Goal: Task Accomplishment & Management: Manage account settings

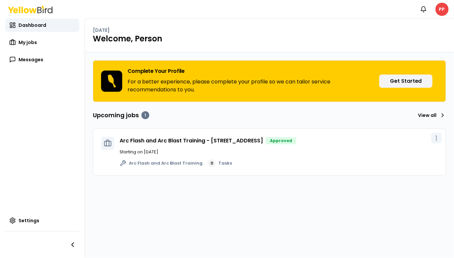
click at [440, 136] on icon "button" at bounding box center [436, 138] width 7 height 7
click at [427, 151] on span "View job" at bounding box center [422, 150] width 17 height 5
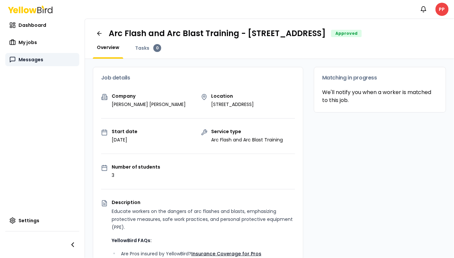
click at [25, 60] on span "Messages" at bounding box center [31, 59] width 25 height 7
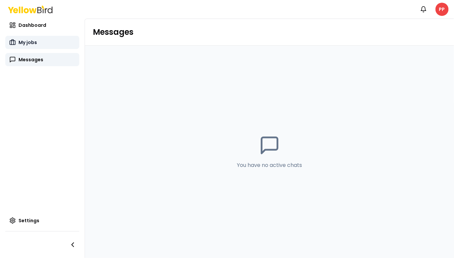
click at [24, 47] on link "My jobs" at bounding box center [42, 42] width 74 height 13
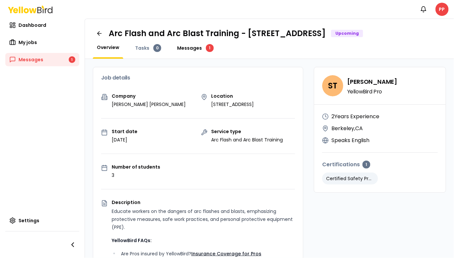
click at [191, 49] on span "Messages" at bounding box center [189, 48] width 25 height 7
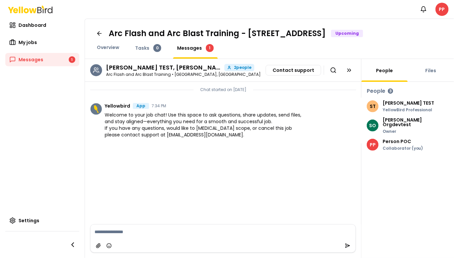
click at [141, 241] on div at bounding box center [223, 245] width 265 height 13
click at [134, 235] on textarea at bounding box center [223, 231] width 265 height 15
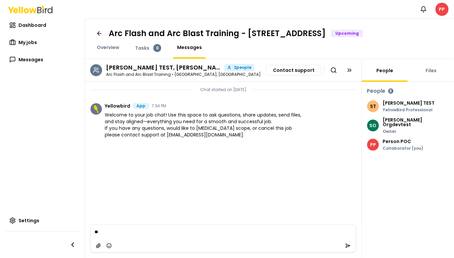
type textarea "***"
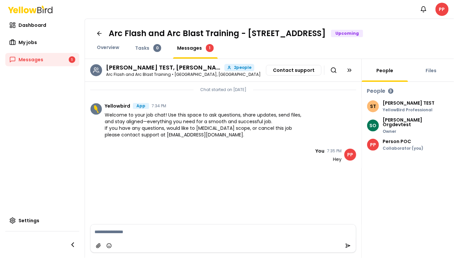
click at [188, 51] on span "Messages" at bounding box center [189, 48] width 25 height 7
drag, startPoint x: 208, startPoint y: 152, endPoint x: 200, endPoint y: 164, distance: 13.9
click at [200, 164] on li "PP You 7:35 PM Hey" at bounding box center [223, 155] width 277 height 24
click at [51, 40] on link "My jobs" at bounding box center [42, 42] width 74 height 13
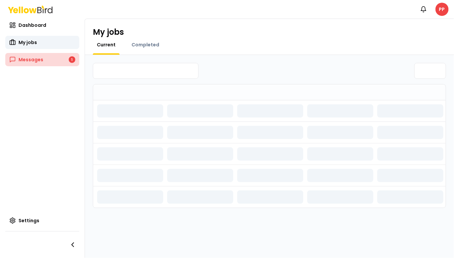
click at [48, 58] on link "Messages 1" at bounding box center [42, 59] width 74 height 13
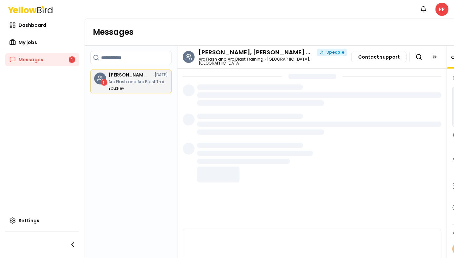
scroll to position [35, 0]
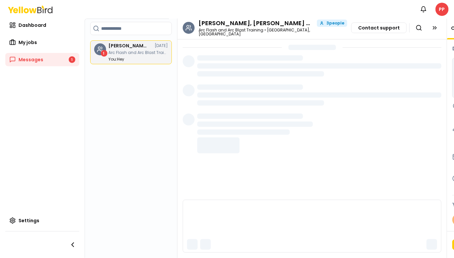
click at [126, 81] on div "Search chats 1 SCOTT TEST, Scott Orgdevtest, Person POC 08/13/25 Arc Flash and …" at bounding box center [131, 137] width 93 height 241
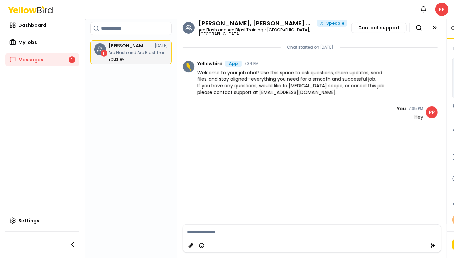
click at [277, 101] on li "PP You 7:35 PM Hey" at bounding box center [311, 113] width 266 height 24
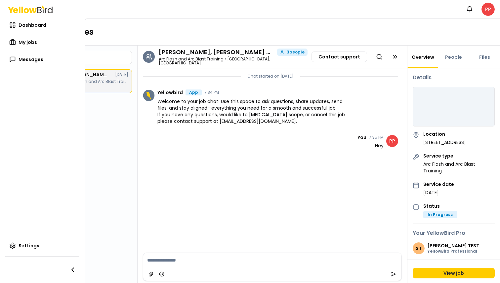
scroll to position [0, 36]
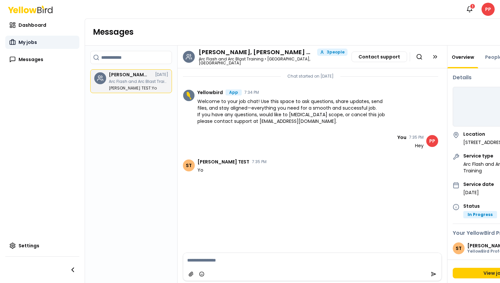
click at [23, 41] on span "My jobs" at bounding box center [28, 42] width 19 height 7
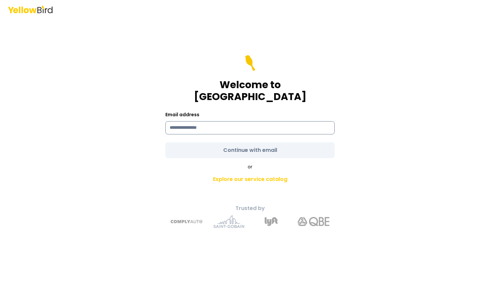
click at [201, 121] on input at bounding box center [249, 127] width 169 height 13
drag, startPoint x: 199, startPoint y: 123, endPoint x: 218, endPoint y: 123, distance: 19.2
click at [218, 123] on input "**********" at bounding box center [249, 127] width 169 height 13
type input "**********"
click at [257, 143] on form "**********" at bounding box center [249, 106] width 169 height 103
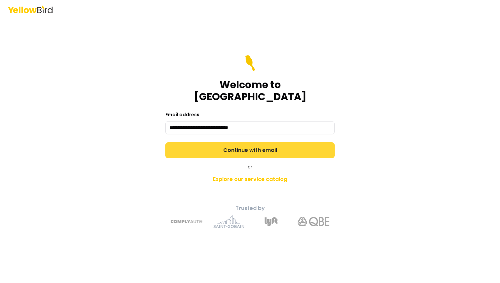
click at [259, 143] on button "Continue with email" at bounding box center [249, 151] width 169 height 16
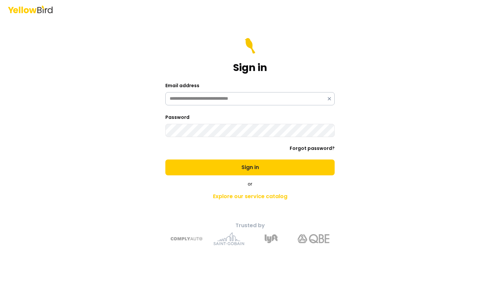
click at [165, 160] on button "Sign in" at bounding box center [249, 168] width 169 height 16
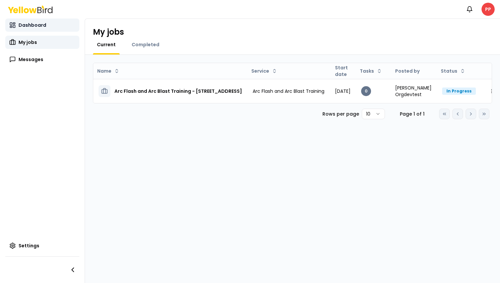
click at [36, 25] on span "Dashboard" at bounding box center [33, 25] width 28 height 7
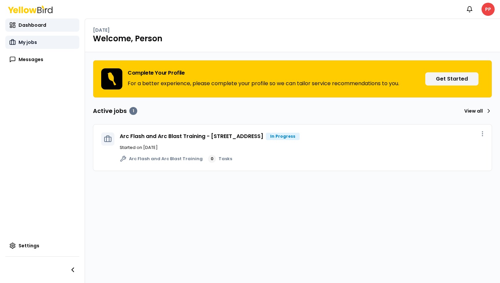
click at [32, 44] on span "My jobs" at bounding box center [28, 42] width 19 height 7
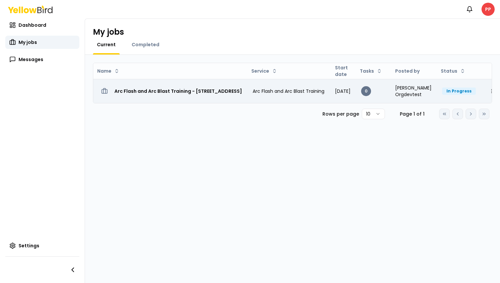
click at [149, 88] on h3 "Arc Flash and Arc Blast Training - [STREET_ADDRESS]" at bounding box center [178, 91] width 128 height 12
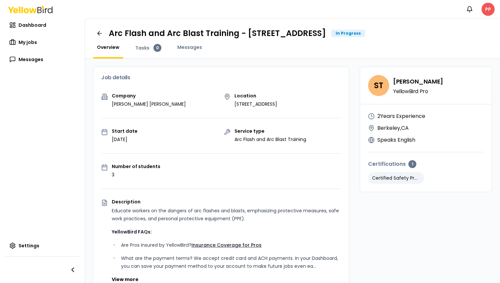
click at [487, 10] on html "Notifications PP Dashboard My jobs Messages Settings Arc Flash and Arc Blast Tr…" at bounding box center [250, 141] width 500 height 283
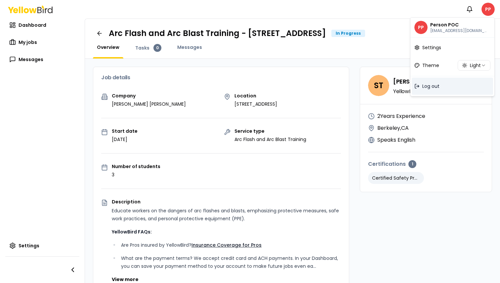
click at [441, 88] on div "Log out" at bounding box center [452, 86] width 81 height 17
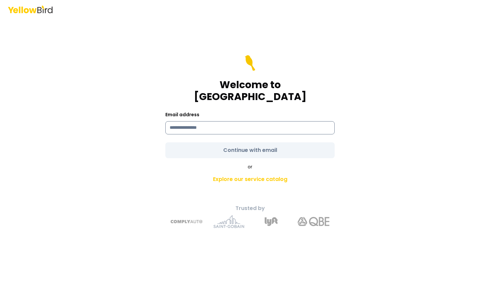
click at [258, 121] on input at bounding box center [249, 127] width 169 height 13
type input "**********"
click at [159, 164] on div "or Explore our service catalog" at bounding box center [250, 175] width 233 height 22
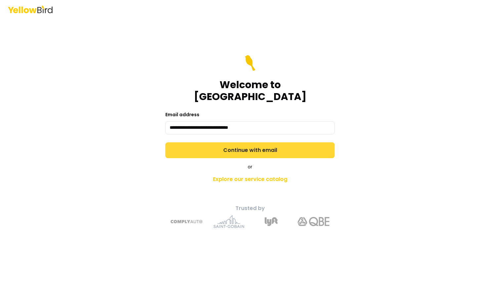
click at [203, 147] on button "Continue with email" at bounding box center [249, 151] width 169 height 16
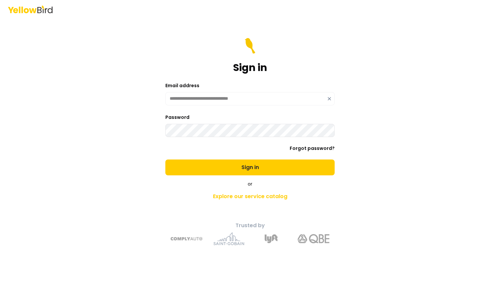
click at [165, 160] on button "Sign in" at bounding box center [249, 168] width 169 height 16
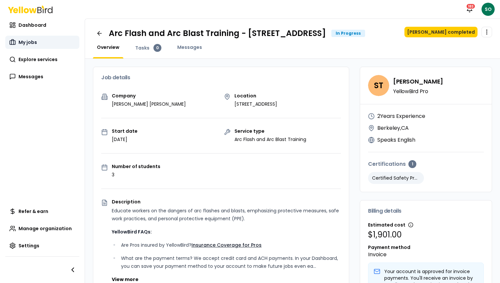
click at [30, 39] on span "My jobs" at bounding box center [28, 42] width 19 height 7
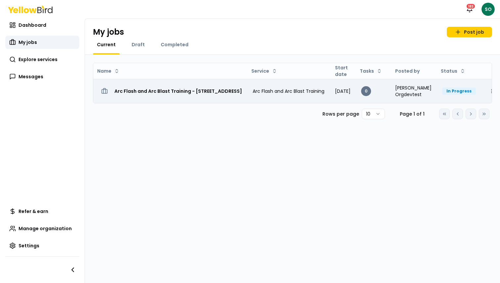
click at [153, 90] on h3 "Arc Flash and Arc Blast Training - [STREET_ADDRESS]" at bounding box center [178, 91] width 128 height 12
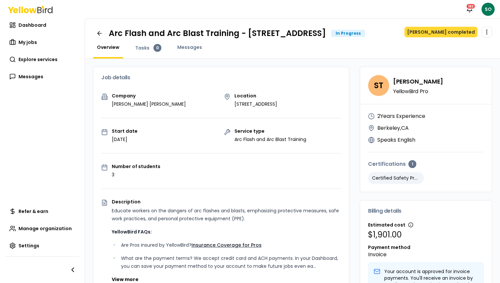
click at [454, 32] on button "Mark job completed" at bounding box center [440, 32] width 73 height 11
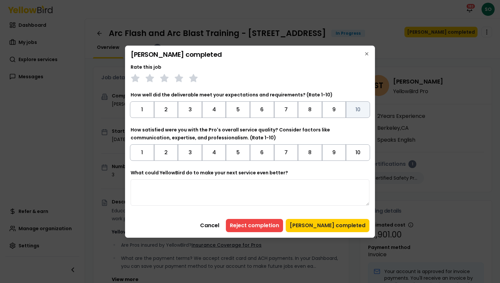
click at [351, 110] on button "10" at bounding box center [358, 110] width 24 height 17
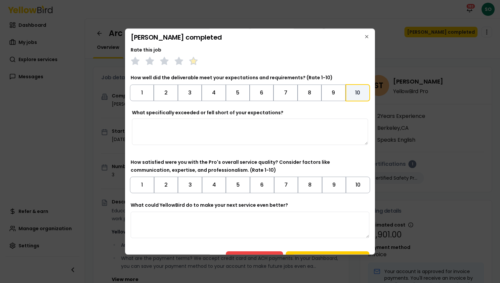
click at [194, 62] on polygon at bounding box center [193, 60] width 8 height 7
click at [361, 184] on button "10" at bounding box center [358, 185] width 24 height 17
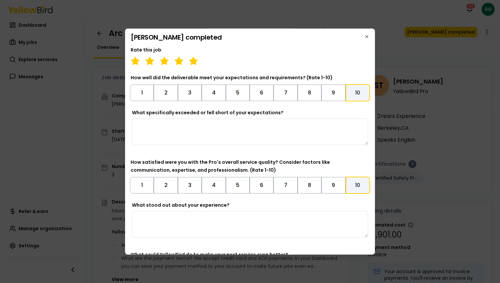
scroll to position [65, 0]
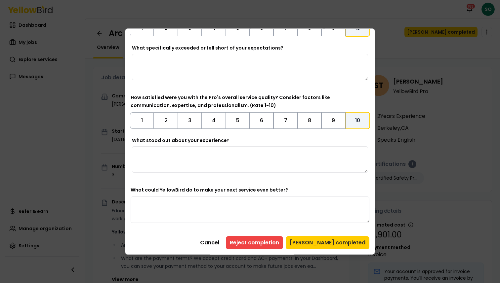
click at [331, 211] on textarea "What could YellowBird do to make your next service even better?" at bounding box center [250, 210] width 239 height 26
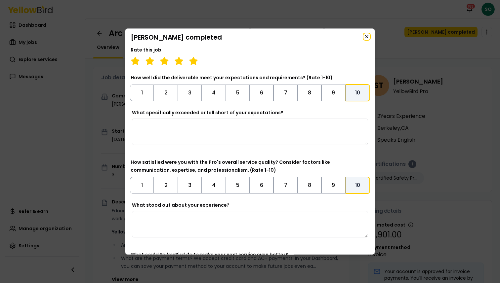
click at [366, 34] on icon "button" at bounding box center [366, 36] width 5 height 5
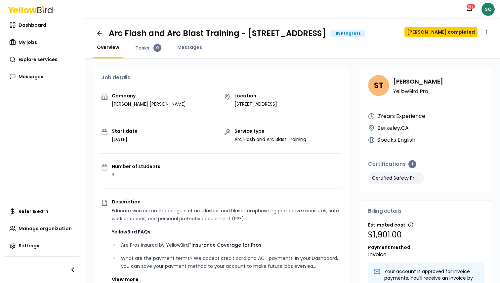
click at [489, 6] on html "Notifications 183 SO Dashboard My jobs Explore services Messages Refer & earn M…" at bounding box center [250, 141] width 500 height 283
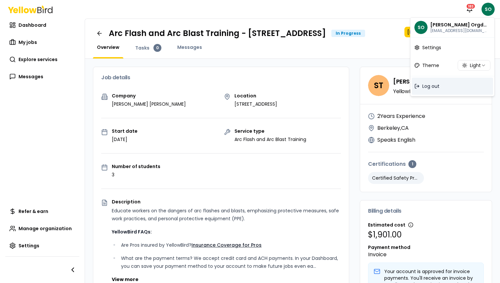
click at [436, 84] on span "Log out" at bounding box center [430, 86] width 17 height 7
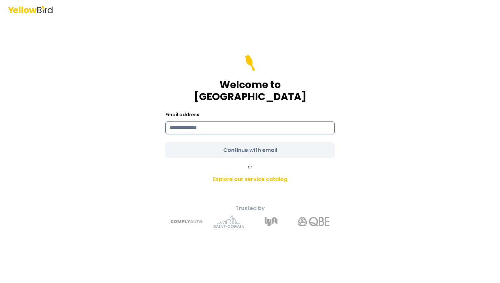
click at [244, 124] on input at bounding box center [249, 127] width 169 height 13
type input "**********"
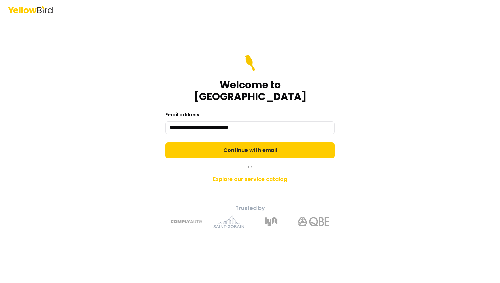
click at [407, 135] on div "**********" at bounding box center [250, 141] width 500 height 283
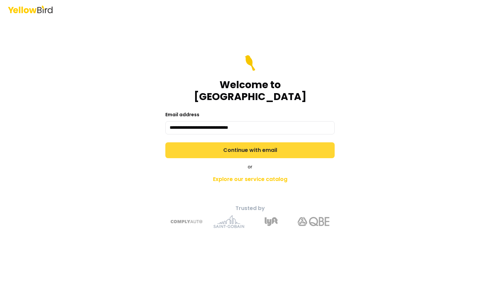
click at [284, 147] on button "Continue with email" at bounding box center [249, 151] width 169 height 16
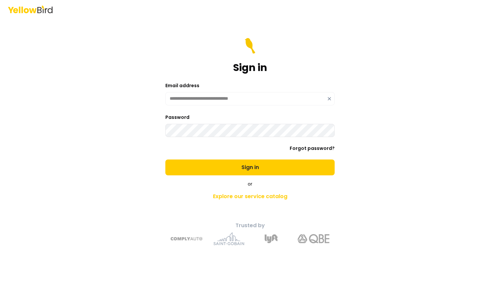
click at [165, 160] on button "Sign in" at bounding box center [249, 168] width 169 height 16
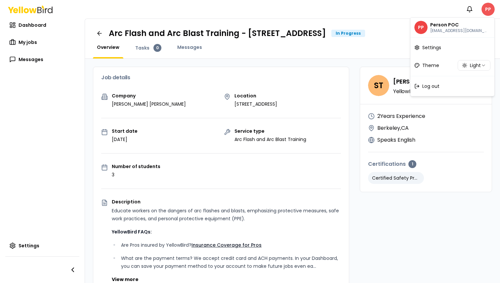
click at [493, 10] on html "Notifications PP Dashboard My jobs Messages Settings Arc Flash and Arc Blast Tr…" at bounding box center [250, 141] width 500 height 283
click at [433, 85] on span "Log out" at bounding box center [430, 86] width 17 height 7
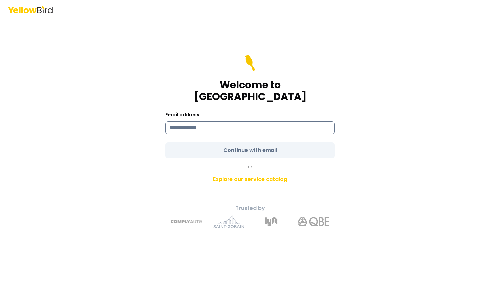
click at [238, 125] on input at bounding box center [249, 127] width 169 height 13
type input "**********"
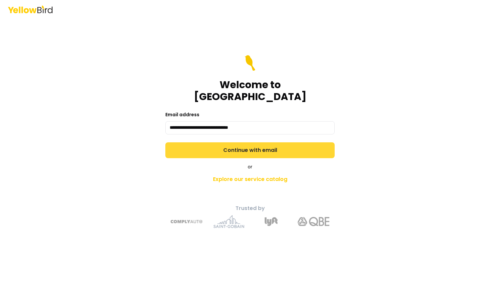
click at [174, 137] on form "**********" at bounding box center [249, 106] width 169 height 103
click at [191, 143] on button "Continue with email" at bounding box center [249, 151] width 169 height 16
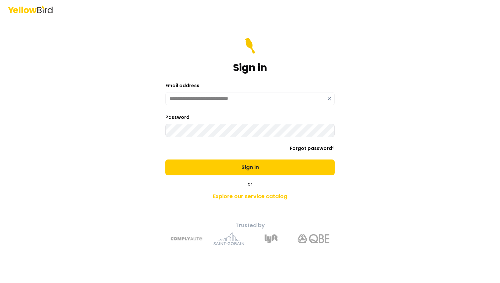
click at [165, 160] on button "Sign in" at bounding box center [249, 168] width 169 height 16
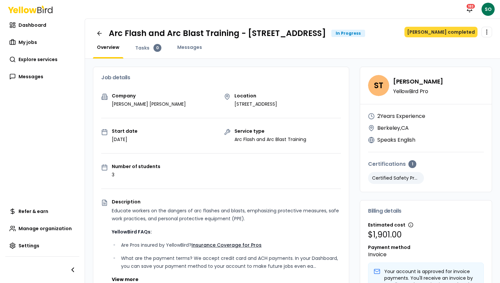
click at [444, 29] on button "Mark job completed" at bounding box center [440, 32] width 73 height 11
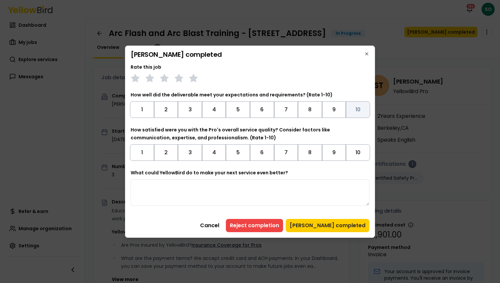
click at [360, 108] on button "10" at bounding box center [358, 110] width 24 height 17
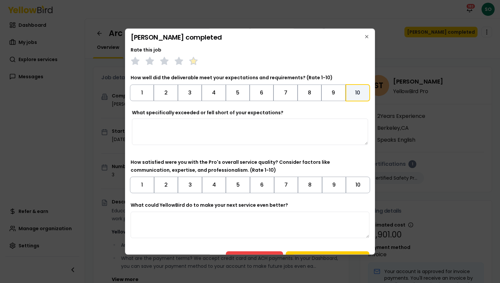
click at [195, 64] on polygon at bounding box center [193, 60] width 8 height 7
click at [357, 182] on button "10" at bounding box center [358, 185] width 24 height 17
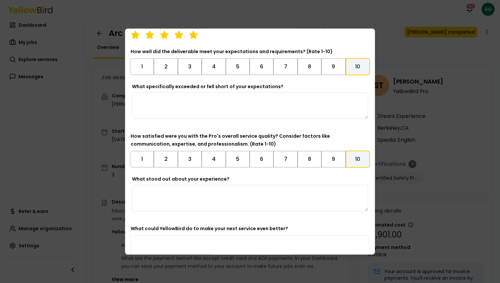
scroll to position [65, 0]
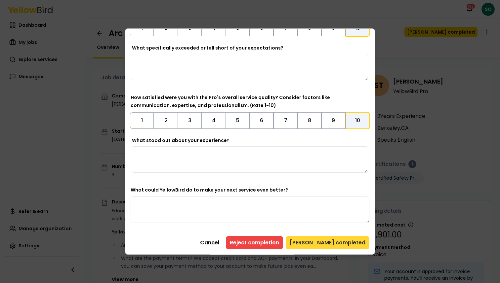
click at [340, 240] on button "Mark job completed" at bounding box center [328, 242] width 84 height 13
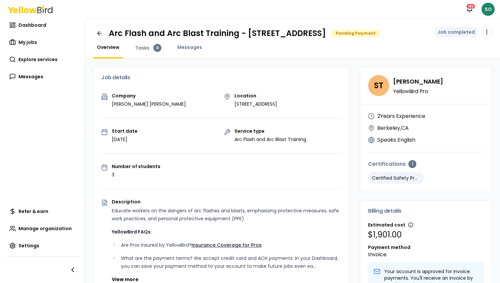
click at [490, 10] on html "Notifications 183 SO Dashboard My jobs Explore services Messages Refer & earn M…" at bounding box center [250, 141] width 500 height 283
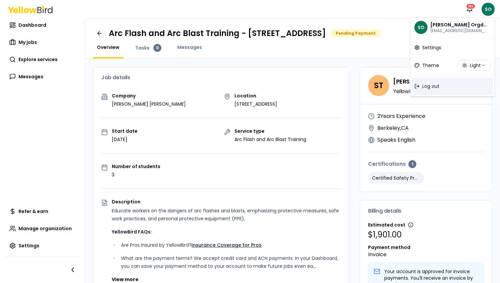
click at [431, 87] on span "Log out" at bounding box center [430, 86] width 17 height 7
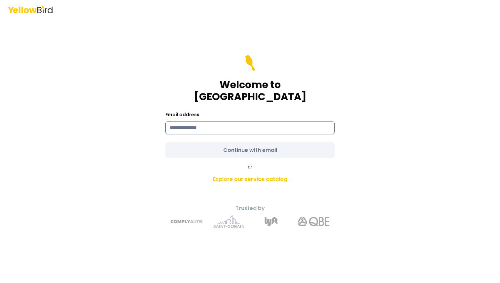
click at [255, 125] on input at bounding box center [249, 127] width 169 height 13
type input "**********"
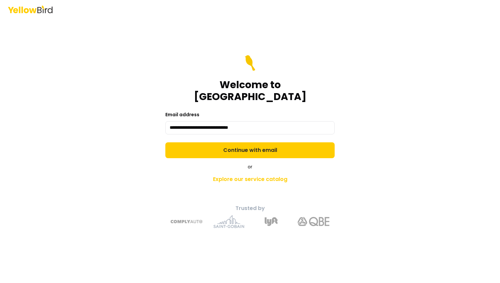
click at [336, 98] on div "**********" at bounding box center [249, 150] width 243 height 165
click at [292, 155] on div "**********" at bounding box center [249, 150] width 243 height 165
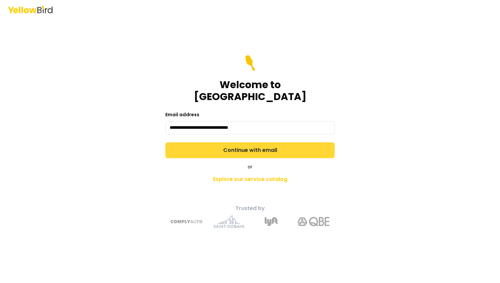
click at [291, 148] on button "Continue with email" at bounding box center [249, 151] width 169 height 16
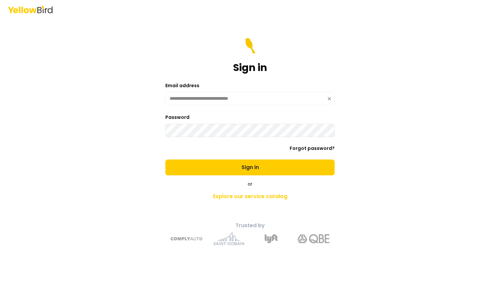
click at [165, 160] on button "Sign in" at bounding box center [249, 168] width 169 height 16
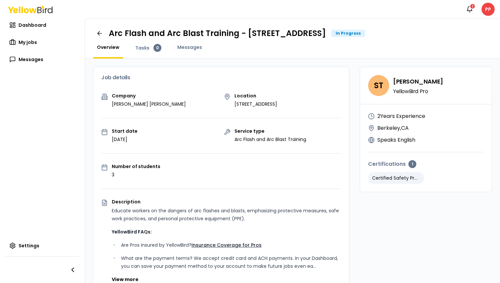
click at [227, 46] on div "Overview Tasks 0 Messages" at bounding box center [292, 51] width 399 height 15
click at [18, 41] on link "My jobs" at bounding box center [42, 42] width 74 height 13
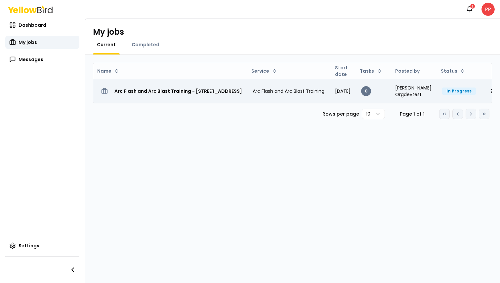
click at [190, 86] on h3 "Arc Flash and Arc Blast Training - [STREET_ADDRESS]" at bounding box center [178, 91] width 128 height 12
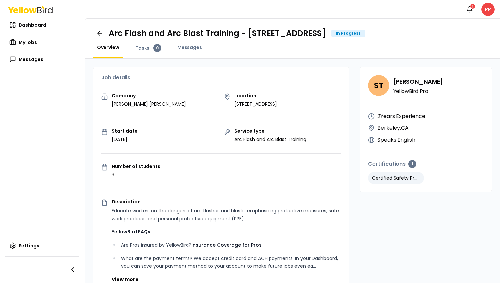
click at [164, 102] on div "Company Scott's Totz" at bounding box center [159, 101] width 117 height 14
click at [492, 9] on html "Notifications 1 PP Dashboard My jobs Messages Settings Arc Flash and Arc Blast …" at bounding box center [250, 141] width 500 height 283
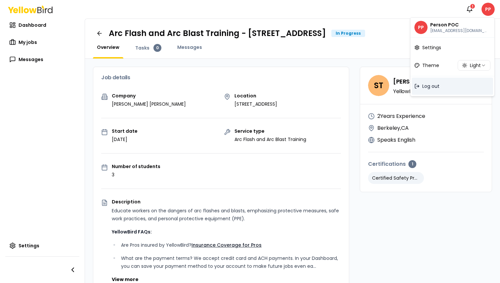
click at [443, 90] on div "Log out" at bounding box center [452, 86] width 81 height 17
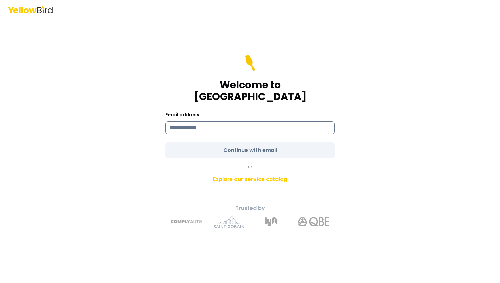
click at [201, 122] on input at bounding box center [249, 127] width 169 height 13
type input "**********"
click at [58, 198] on div "**********" at bounding box center [250, 141] width 500 height 283
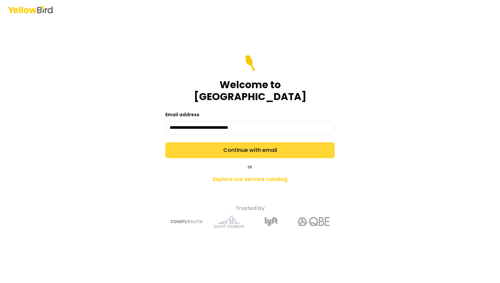
click at [211, 145] on button "Continue with email" at bounding box center [249, 151] width 169 height 16
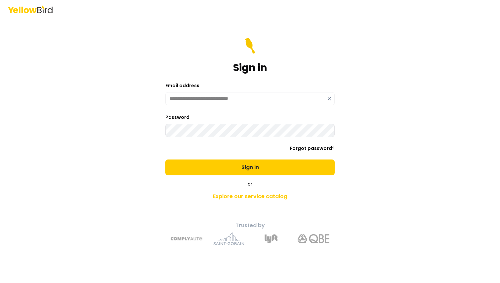
click at [165, 160] on button "Sign in" at bounding box center [249, 168] width 169 height 16
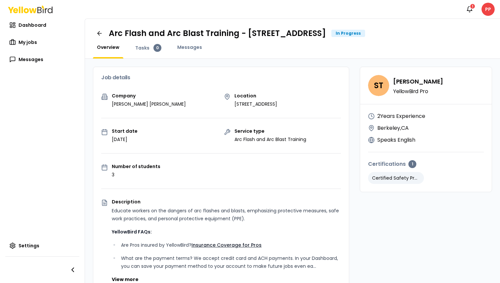
click at [184, 115] on div "Company Scott's Totz Location 555 Street Road, Berkeley, CA 94707 Start date Au…" at bounding box center [221, 260] width 256 height 333
click at [472, 10] on icon "button" at bounding box center [469, 9] width 7 height 7
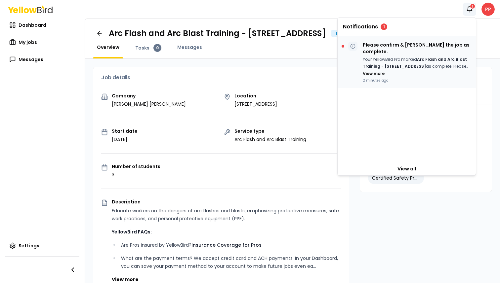
click at [400, 56] on p "Your YellowBird Pro marked Arc Flash and Arc Blast Training - [STREET_ADDRESS] …" at bounding box center [417, 63] width 108 height 14
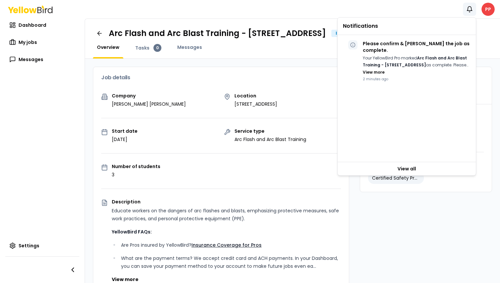
click at [222, 98] on div "Company [PERSON_NAME] [PERSON_NAME] Location [STREET_ADDRESS]" at bounding box center [221, 101] width 240 height 14
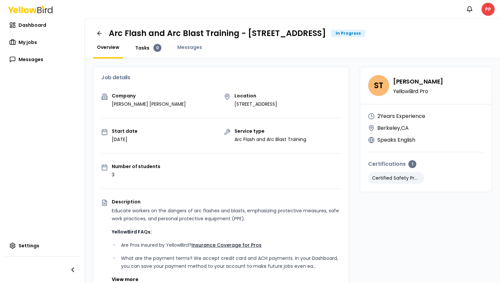
click at [145, 48] on span "Tasks" at bounding box center [142, 48] width 14 height 7
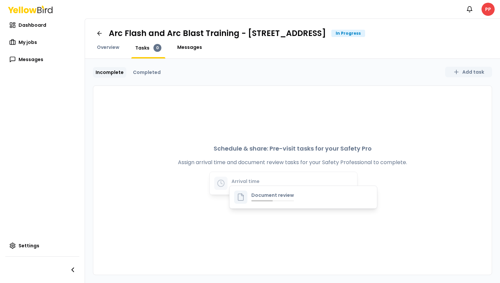
click at [185, 49] on span "Messages" at bounding box center [189, 47] width 25 height 7
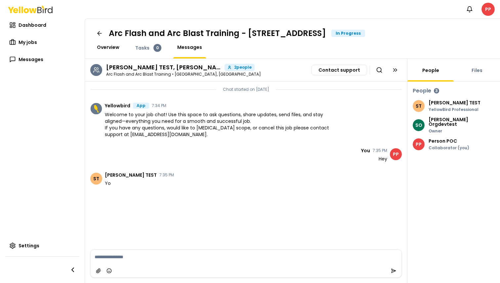
click at [111, 47] on span "Overview" at bounding box center [108, 47] width 22 height 7
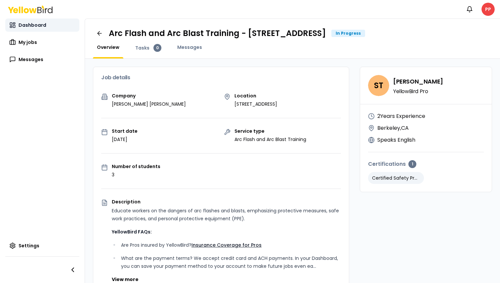
click at [37, 28] on span "Dashboard" at bounding box center [33, 25] width 28 height 7
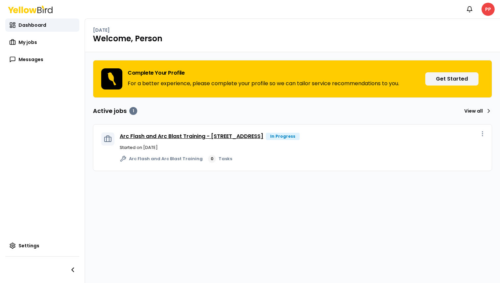
click at [176, 138] on link "Arc Flash and Arc Blast Training - [STREET_ADDRESS]" at bounding box center [191, 137] width 143 height 8
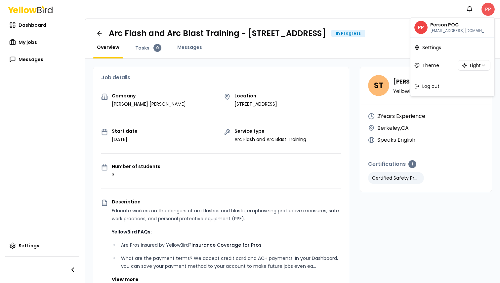
click at [490, 9] on html "Notifications PP Dashboard My jobs Messages Settings Arc Flash and Arc Blast Tr…" at bounding box center [250, 141] width 500 height 283
click at [436, 88] on span "Log out" at bounding box center [430, 86] width 17 height 7
